Goal: Book appointment/travel/reservation

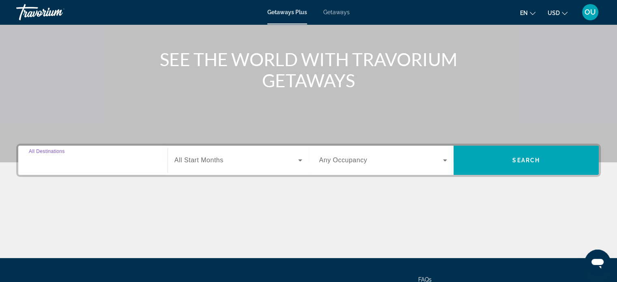
click at [84, 158] on input "Destination All Destinations" at bounding box center [93, 161] width 128 height 10
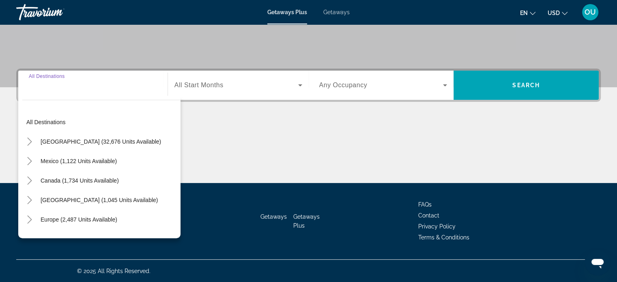
click at [68, 87] on input "Destination All Destinations" at bounding box center [93, 86] width 128 height 10
click at [43, 86] on input "Destination All Destinations" at bounding box center [93, 86] width 128 height 10
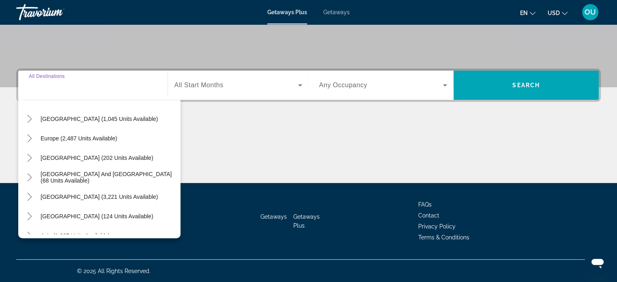
scroll to position [132, 0]
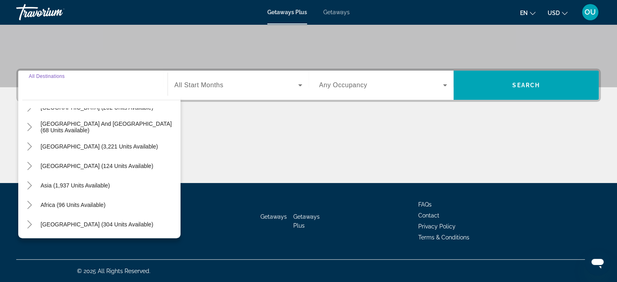
click at [57, 185] on span "Asia (1,937 units available)" at bounding box center [75, 185] width 69 height 6
type input "**********"
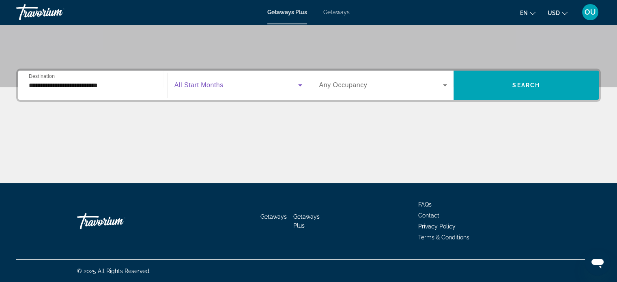
click at [206, 89] on span "Search widget" at bounding box center [237, 85] width 124 height 10
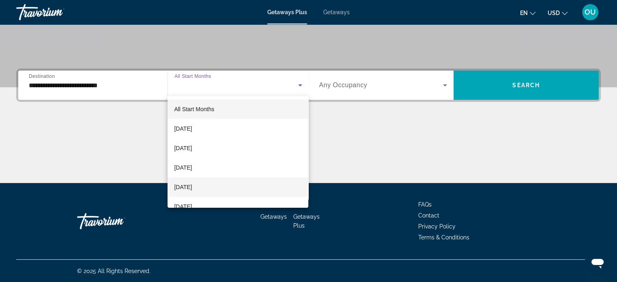
scroll to position [81, 0]
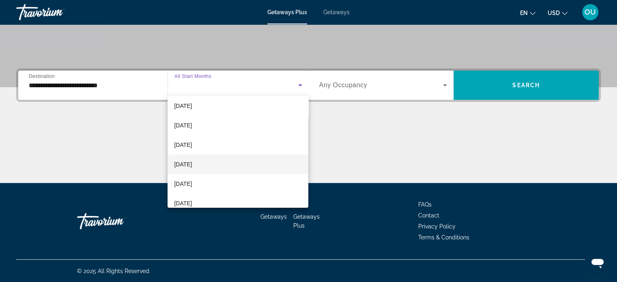
click at [205, 167] on mat-option "March 2026" at bounding box center [238, 164] width 141 height 19
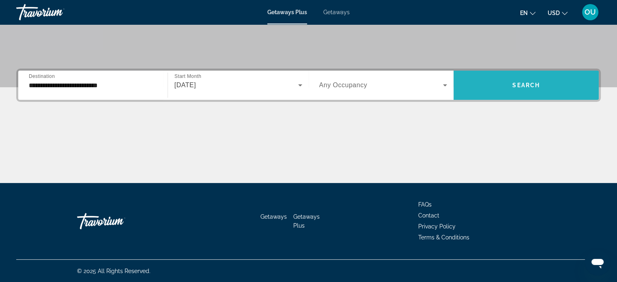
click at [522, 86] on span "Search" at bounding box center [527, 85] width 28 height 6
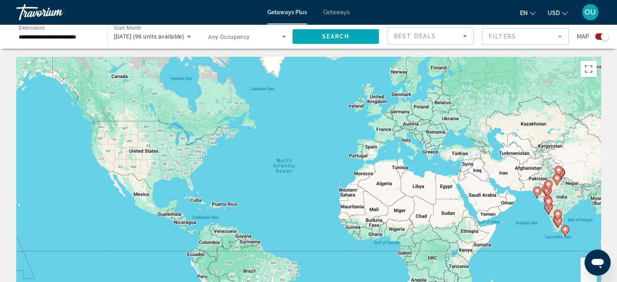
click at [597, 36] on div "Search widget" at bounding box center [602, 36] width 14 height 6
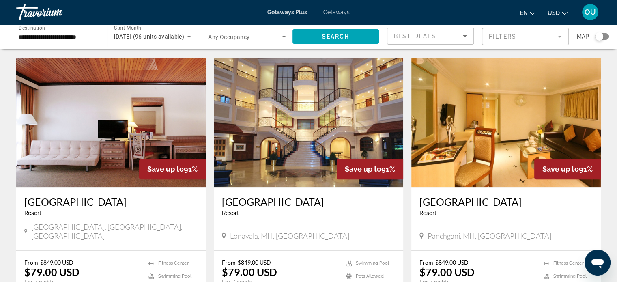
scroll to position [1015, 0]
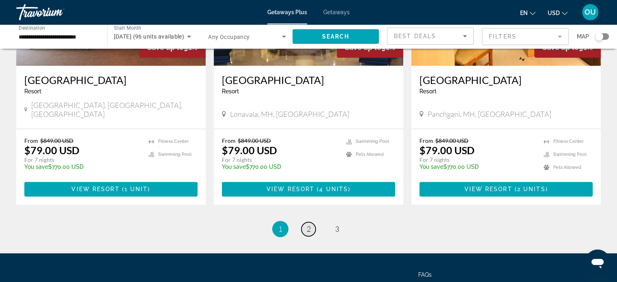
click at [310, 224] on span "2" at bounding box center [309, 228] width 4 height 9
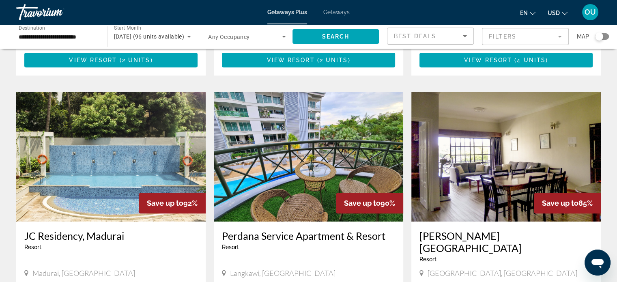
scroll to position [974, 0]
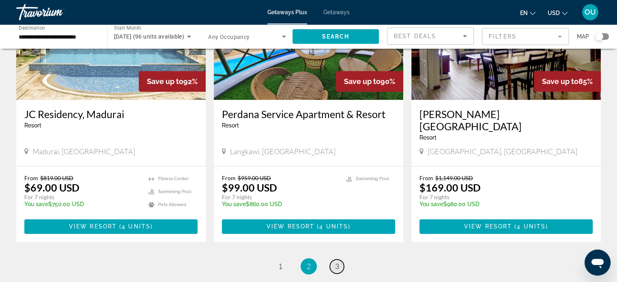
click at [343, 259] on link "page 3" at bounding box center [337, 266] width 14 height 14
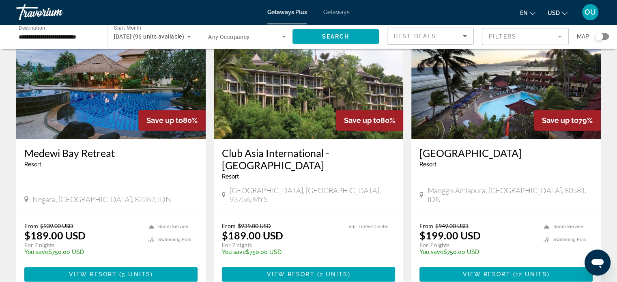
scroll to position [487, 0]
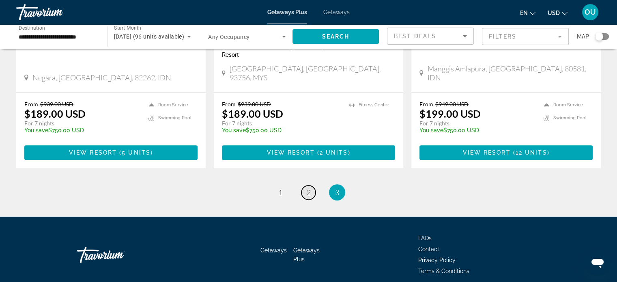
click at [304, 185] on link "page 2" at bounding box center [309, 192] width 14 height 14
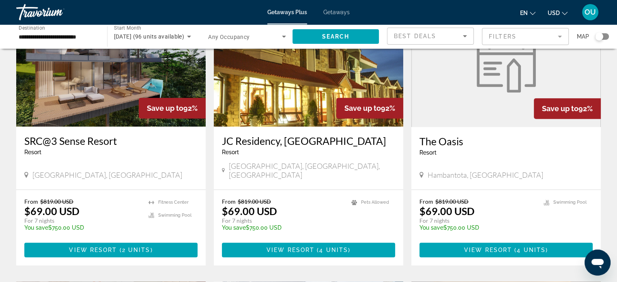
scroll to position [284, 0]
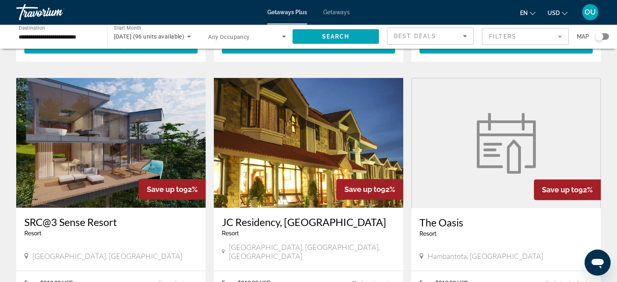
click at [110, 129] on img "Main content" at bounding box center [111, 143] width 190 height 130
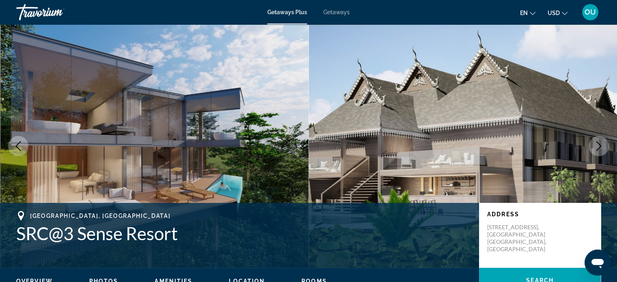
click at [175, 128] on img "Main content" at bounding box center [154, 146] width 309 height 244
click at [602, 148] on icon "Next image" at bounding box center [599, 146] width 10 height 10
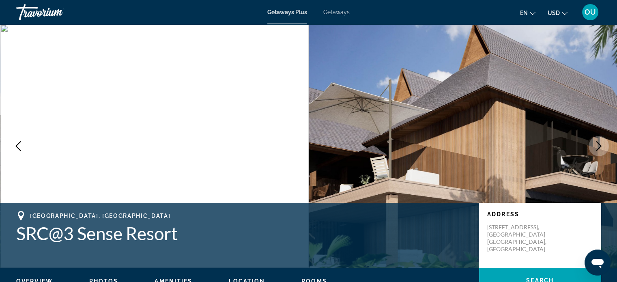
click at [602, 147] on icon "Next image" at bounding box center [599, 146] width 10 height 10
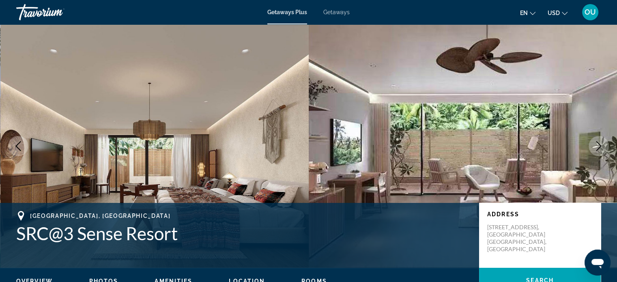
click at [602, 147] on icon "Next image" at bounding box center [599, 146] width 10 height 10
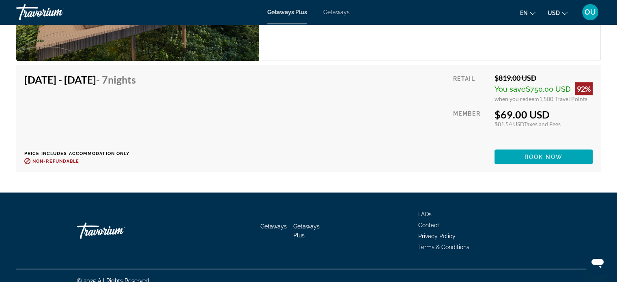
scroll to position [1487, 0]
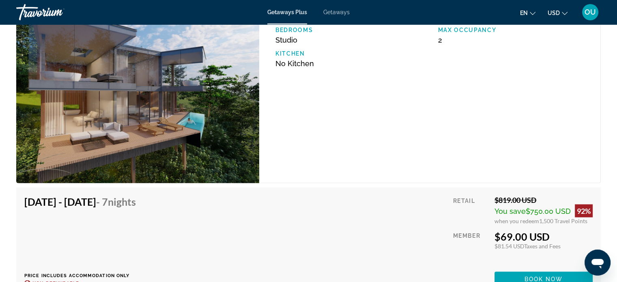
click at [125, 58] on img "Main content" at bounding box center [137, 90] width 243 height 185
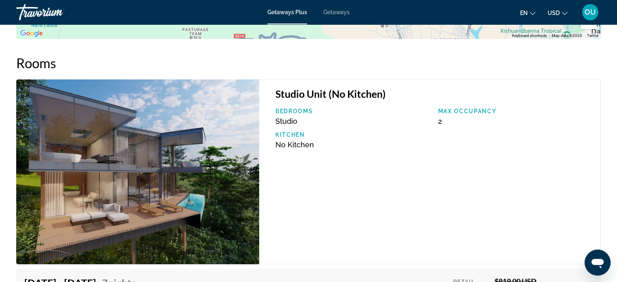
click at [195, 128] on img "Main content" at bounding box center [137, 171] width 243 height 185
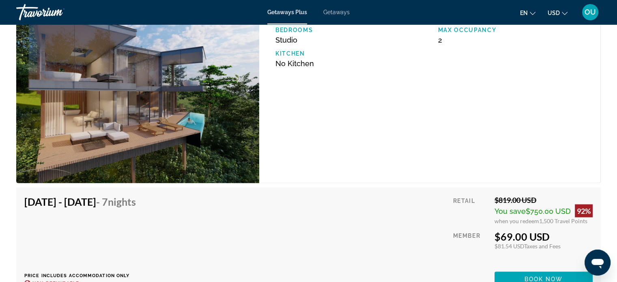
scroll to position [1568, 0]
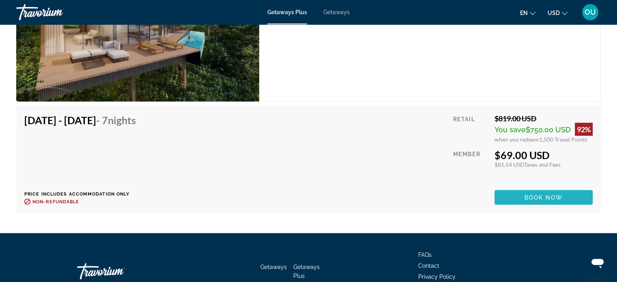
click at [535, 194] on span "Book now" at bounding box center [544, 197] width 39 height 6
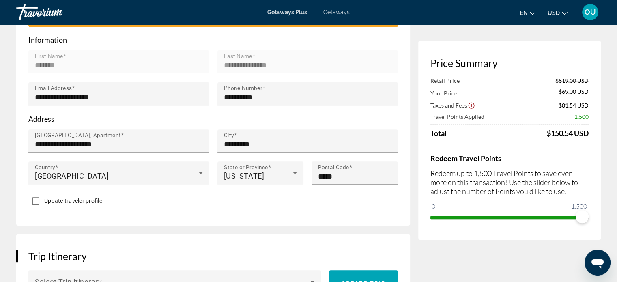
scroll to position [406, 0]
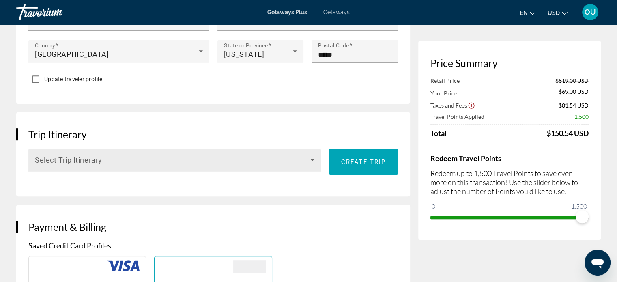
click at [313, 159] on icon "Main content" at bounding box center [312, 160] width 4 height 2
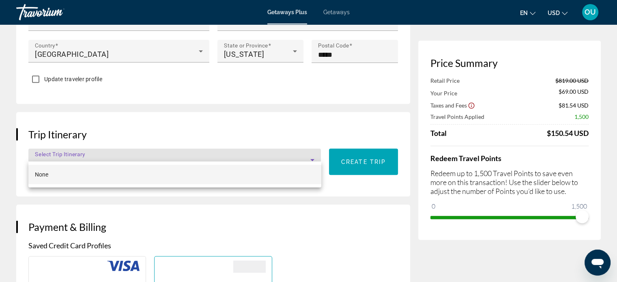
click at [313, 150] on div at bounding box center [308, 141] width 617 height 282
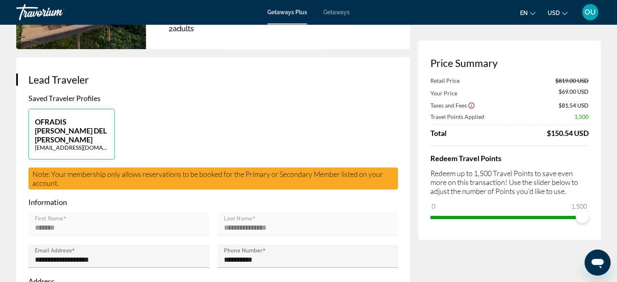
scroll to position [0, 0]
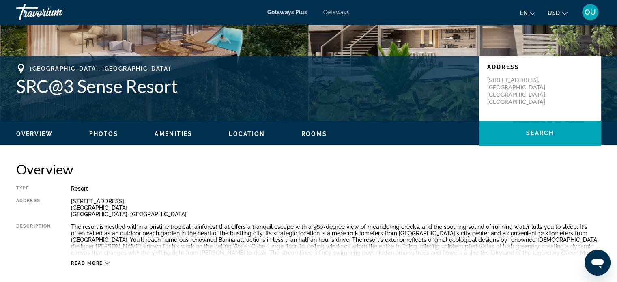
scroll to position [107, 0]
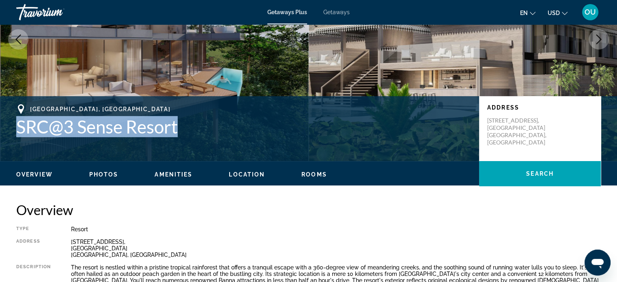
drag, startPoint x: 16, startPoint y: 126, endPoint x: 178, endPoint y: 137, distance: 161.9
click at [178, 137] on h1 "SRC@3 Sense Resort" at bounding box center [243, 126] width 455 height 21
copy h1 "SRC@3 Sense Resort"
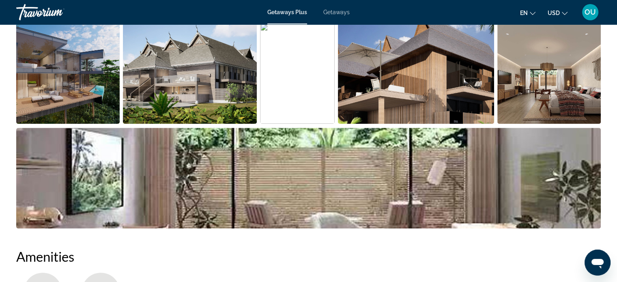
scroll to position [391, 0]
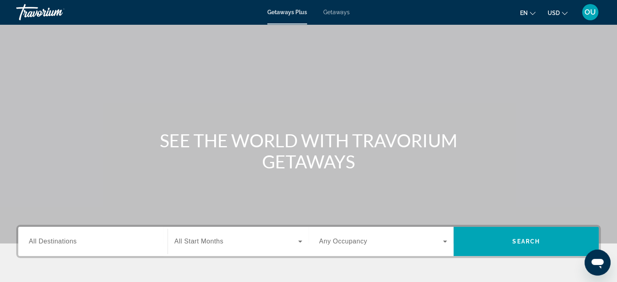
scroll to position [41, 0]
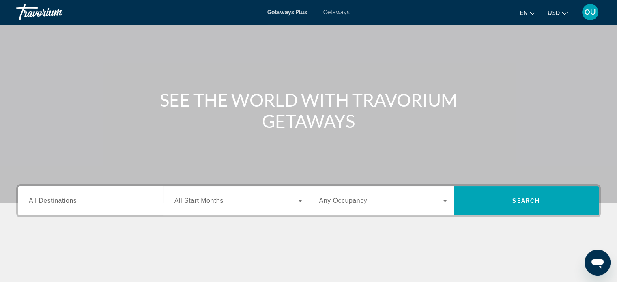
click at [99, 205] on input "Destination All Destinations" at bounding box center [93, 201] width 128 height 10
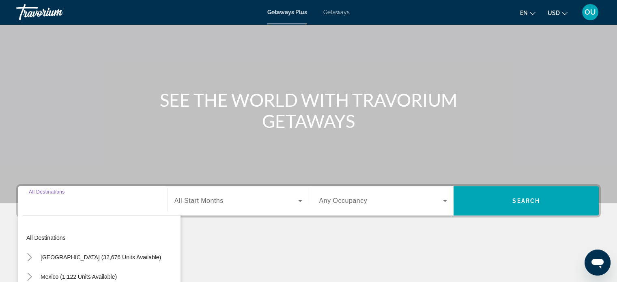
scroll to position [156, 0]
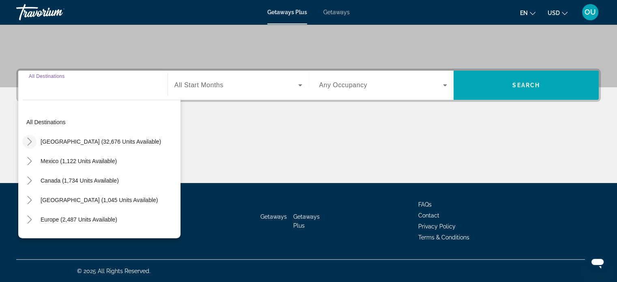
click at [28, 142] on icon "Toggle United States (32,676 units available)" at bounding box center [30, 142] width 8 height 8
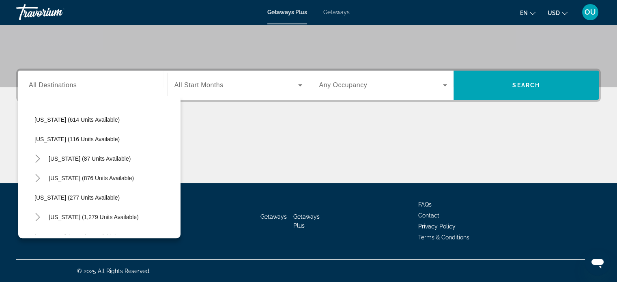
scroll to position [429, 0]
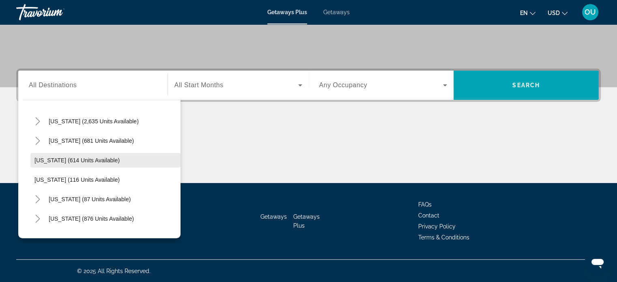
click at [75, 165] on span "Search widget" at bounding box center [105, 160] width 150 height 19
type input "**********"
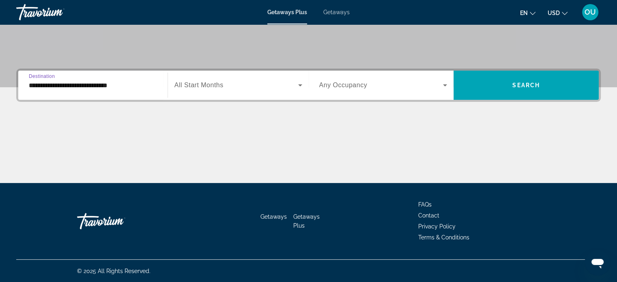
click at [218, 86] on span "All Start Months" at bounding box center [199, 85] width 49 height 7
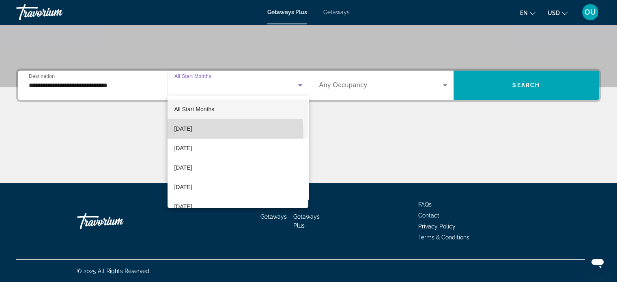
click at [217, 133] on mat-option "September 2025" at bounding box center [238, 128] width 141 height 19
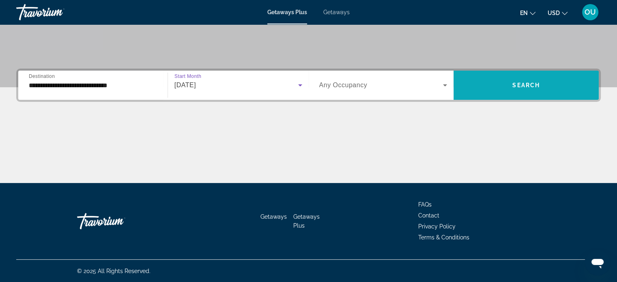
click at [527, 79] on span "Search widget" at bounding box center [526, 84] width 145 height 19
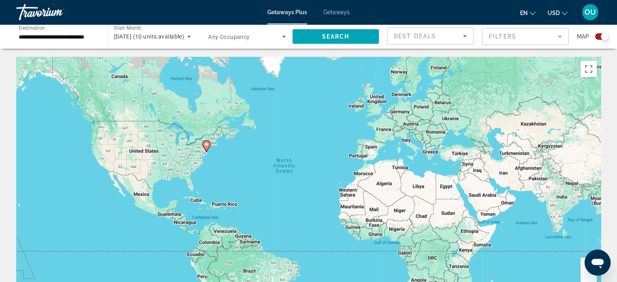
click at [599, 37] on div "Search widget" at bounding box center [602, 36] width 14 height 6
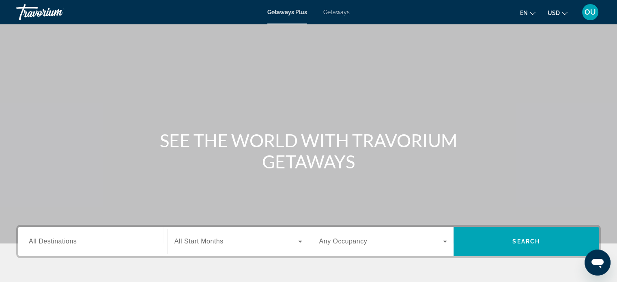
click at [72, 235] on div "Search widget" at bounding box center [93, 241] width 128 height 23
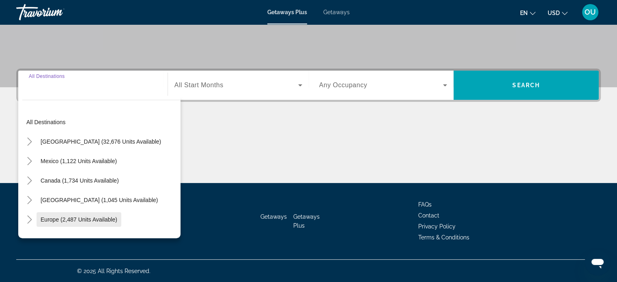
click at [76, 219] on span "Europe (2,487 units available)" at bounding box center [79, 219] width 77 height 6
type input "**********"
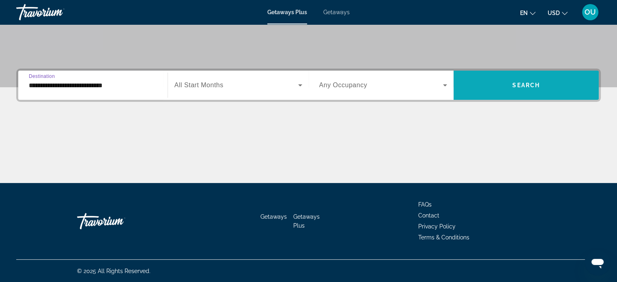
click at [541, 89] on span "Search widget" at bounding box center [526, 84] width 145 height 19
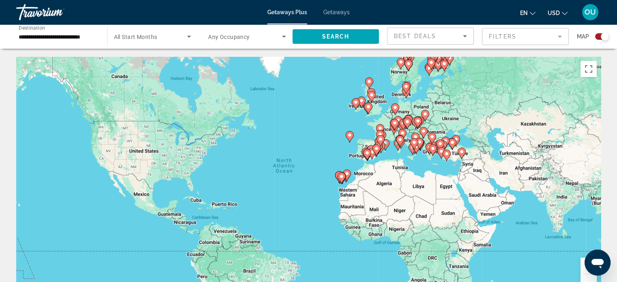
click at [597, 35] on div "Search widget" at bounding box center [602, 36] width 14 height 6
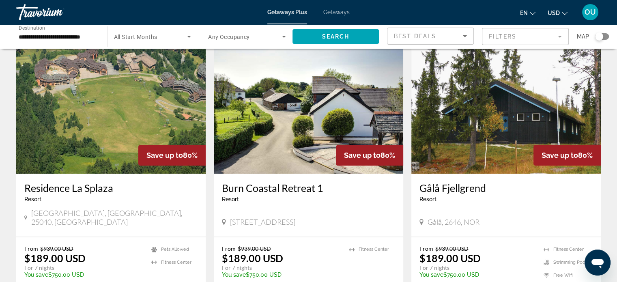
scroll to position [1015, 0]
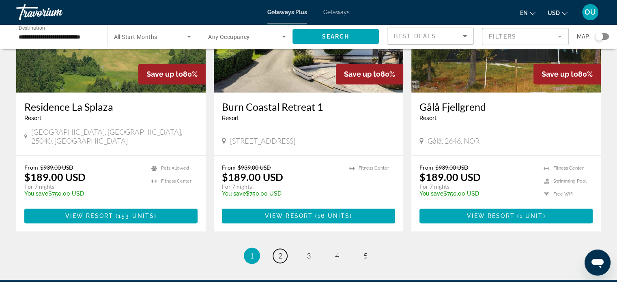
click at [282, 251] on span "2" at bounding box center [280, 255] width 4 height 9
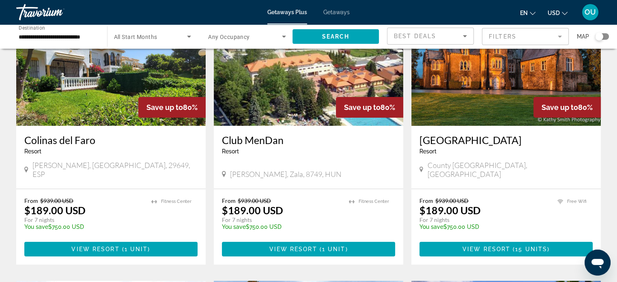
scroll to position [41, 0]
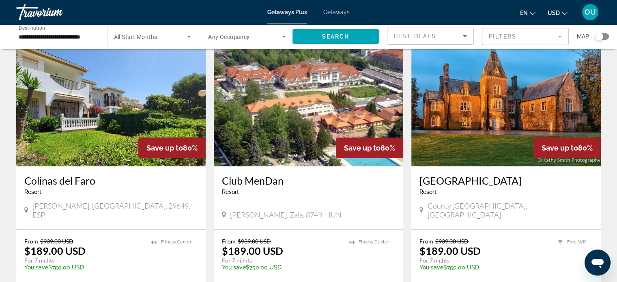
click at [481, 106] on img "Main content" at bounding box center [507, 102] width 190 height 130
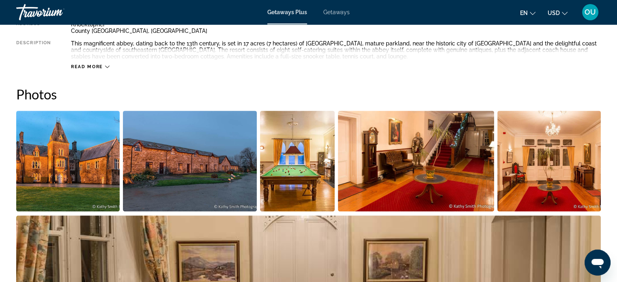
scroll to position [203, 0]
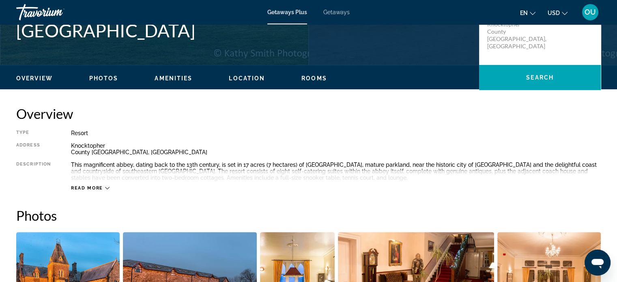
click at [307, 76] on span "Rooms" at bounding box center [315, 78] width 26 height 6
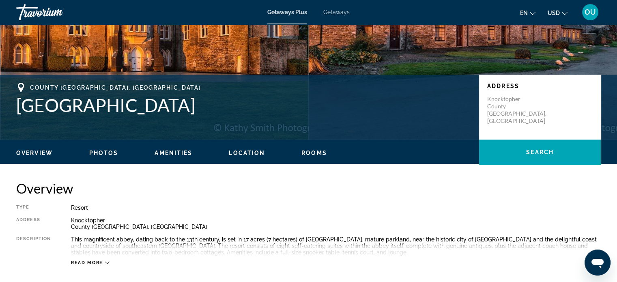
scroll to position [88, 0]
